Goal: Task Accomplishment & Management: Manage account settings

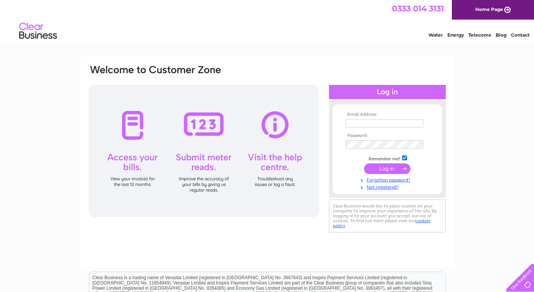
type input "info@jandminteriors.co.uk"
click at [387, 92] on div at bounding box center [387, 92] width 117 height 14
click at [388, 168] on input "submit" at bounding box center [387, 168] width 46 height 11
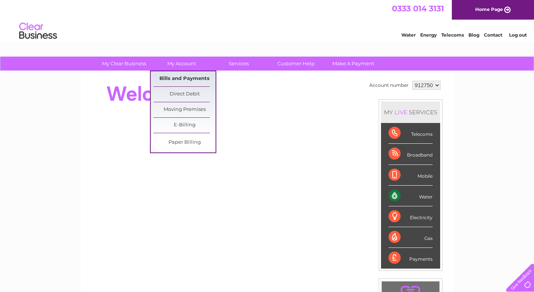
click at [178, 78] on link "Bills and Payments" at bounding box center [184, 78] width 62 height 15
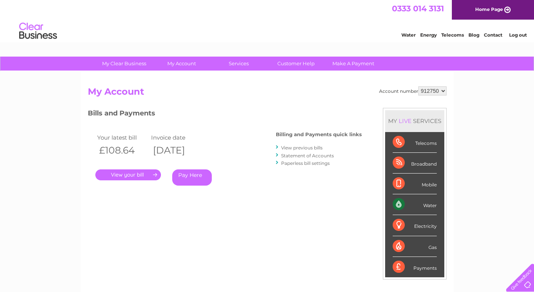
click at [127, 175] on link "." at bounding box center [128, 174] width 66 height 11
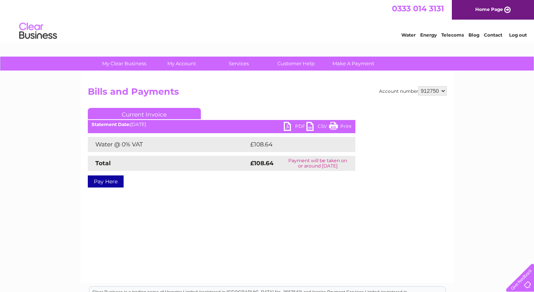
click at [295, 126] on link "PDF" at bounding box center [295, 127] width 23 height 11
